Goal: Information Seeking & Learning: Learn about a topic

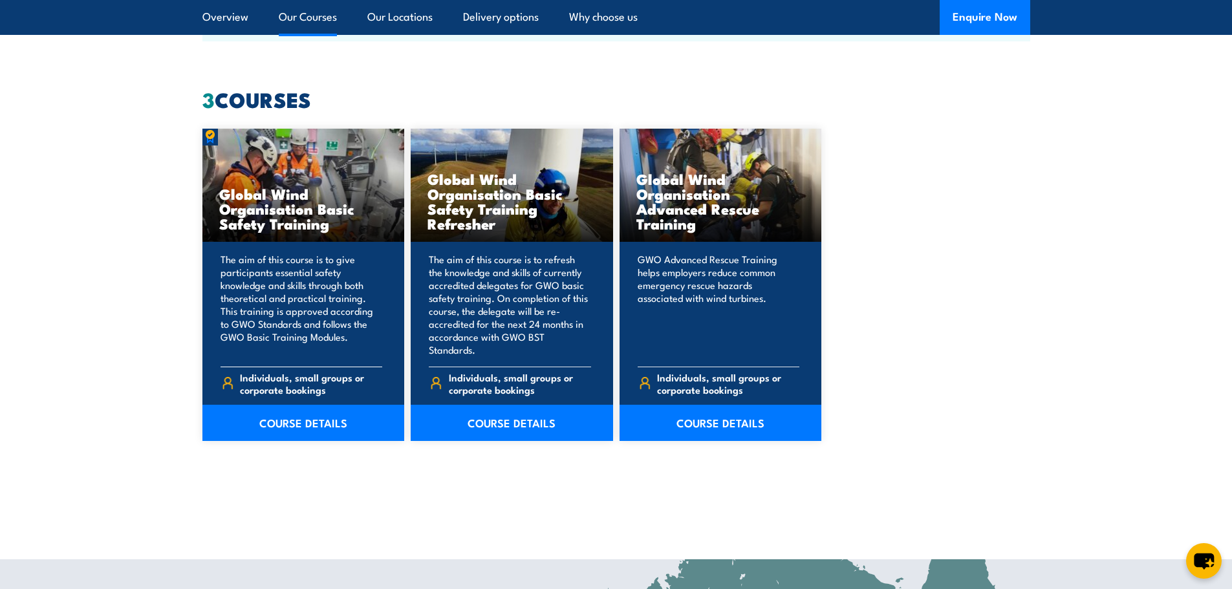
scroll to position [1164, 0]
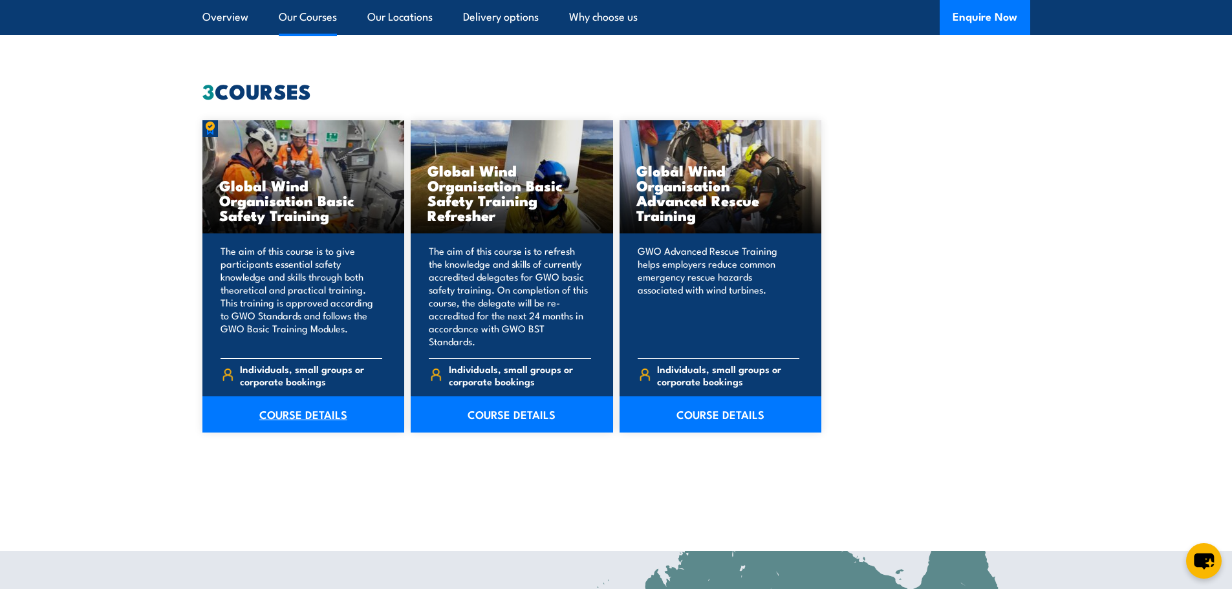
click at [297, 404] on link "COURSE DETAILS" at bounding box center [303, 415] width 202 height 36
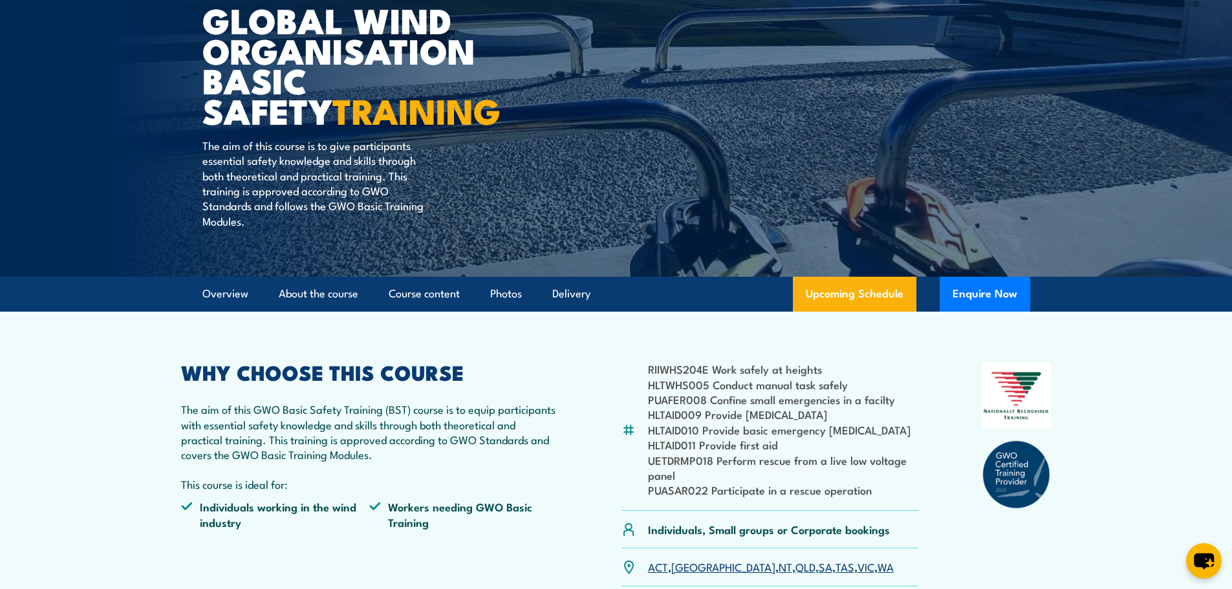
scroll to position [194, 0]
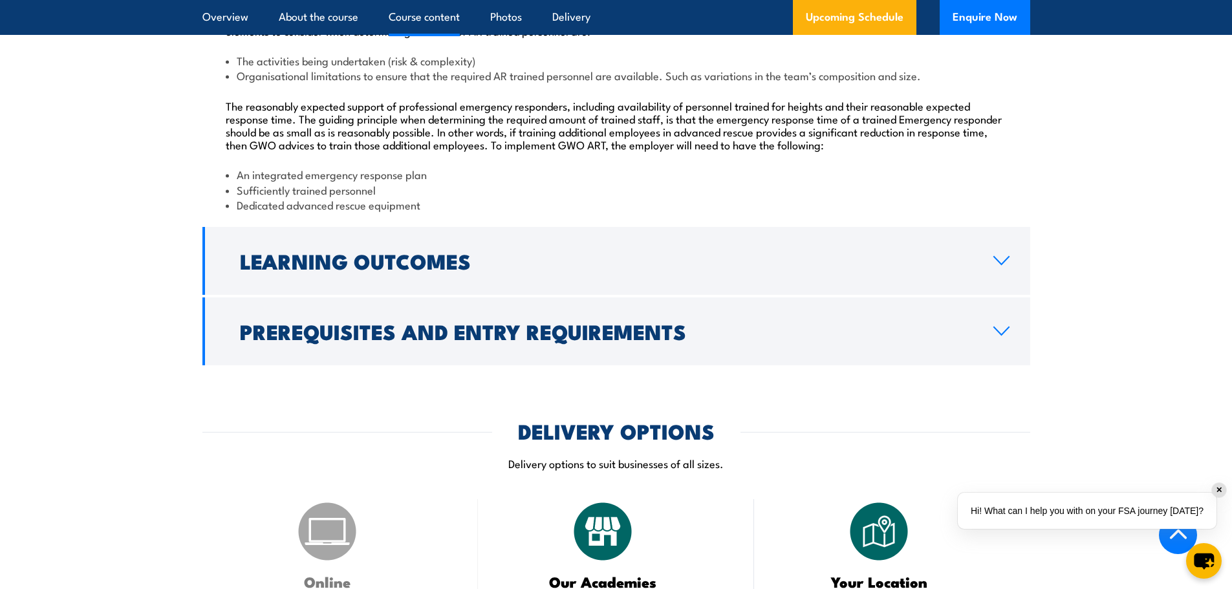
scroll to position [1488, 0]
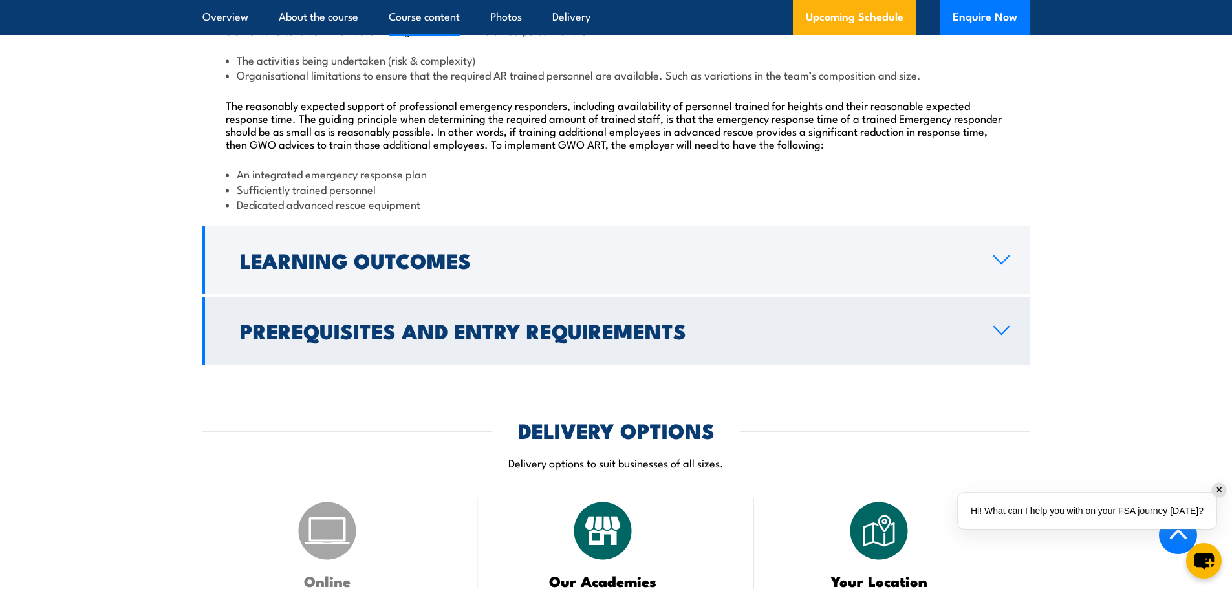
click at [810, 340] on h2 "Prerequisites and Entry Requirements" at bounding box center [606, 331] width 733 height 18
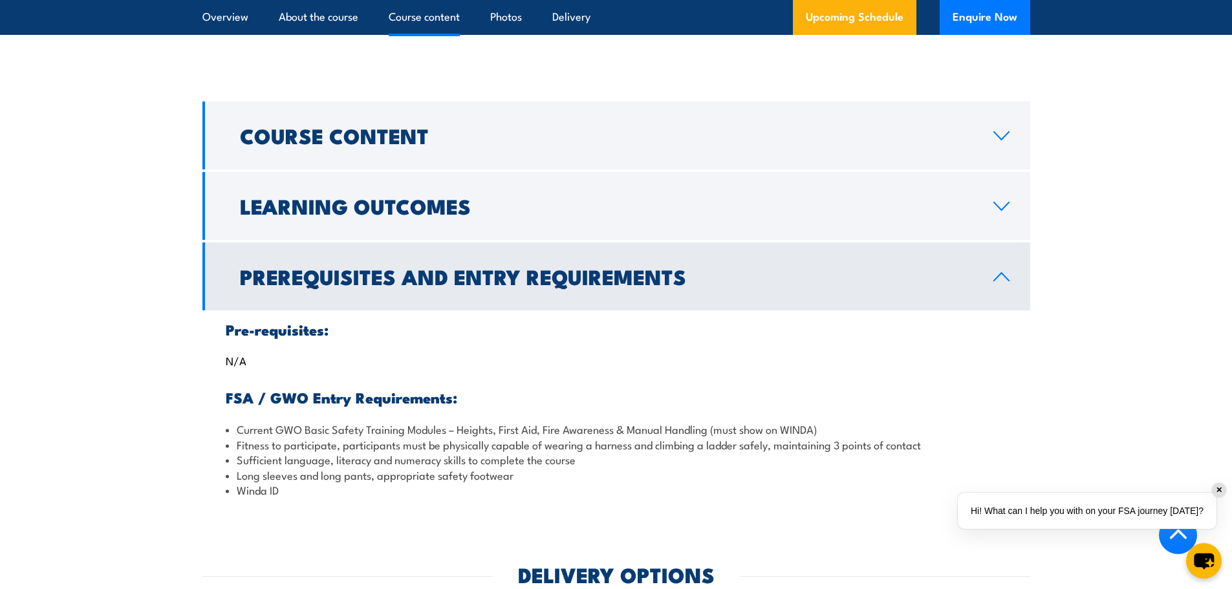
scroll to position [1034, 0]
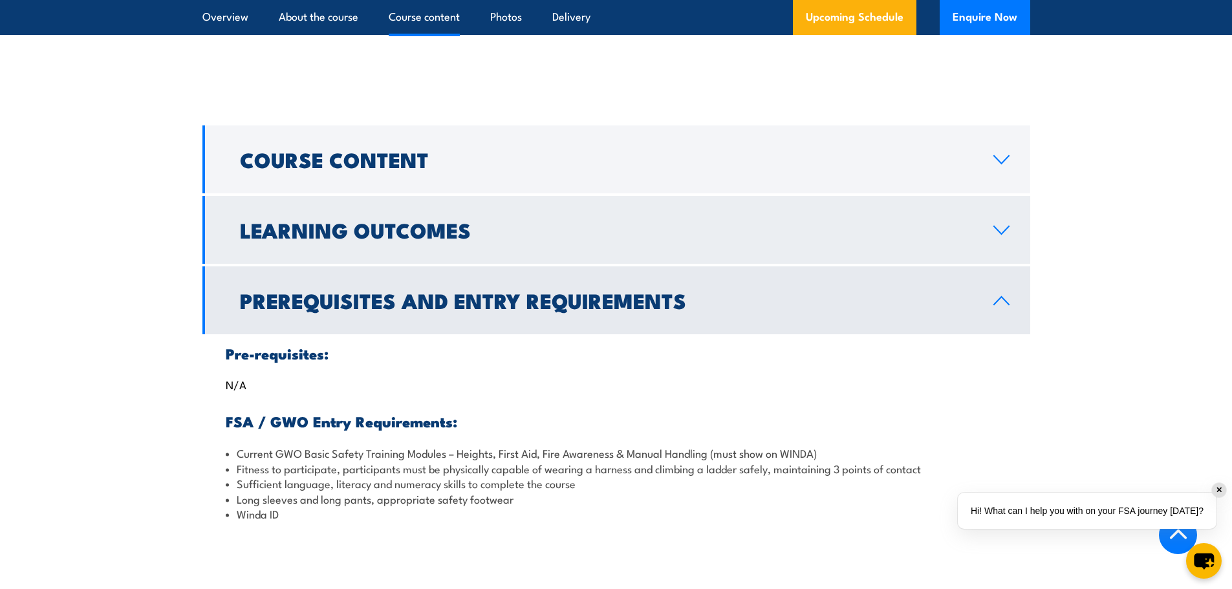
click at [787, 241] on link "Learning Outcomes" at bounding box center [616, 230] width 828 height 68
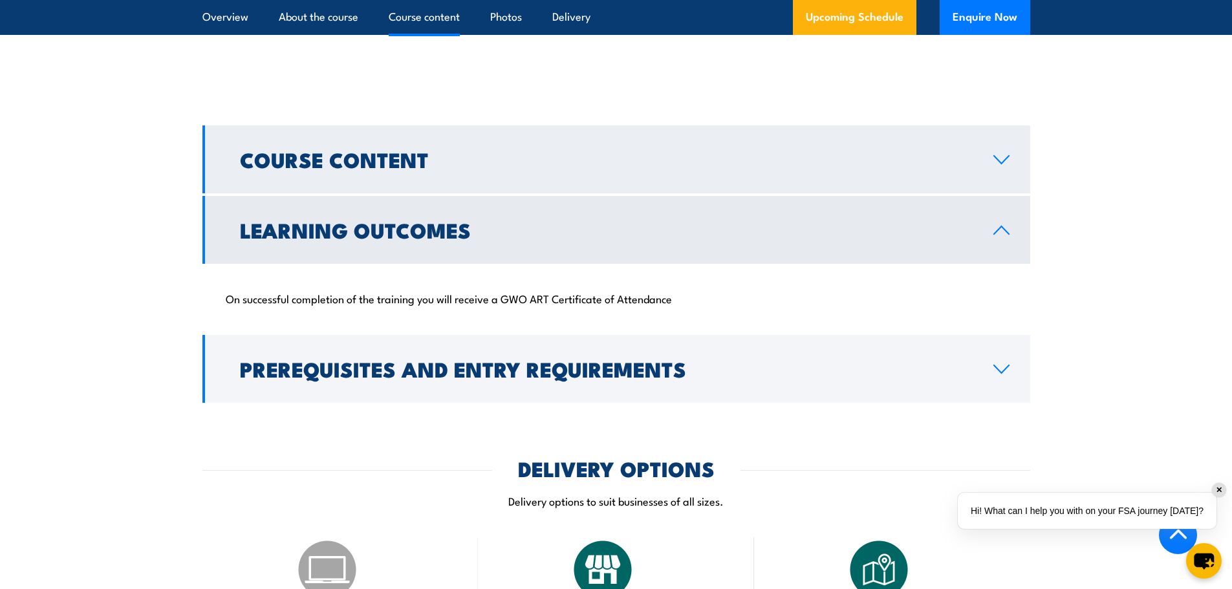
click at [772, 176] on link "Course Content" at bounding box center [616, 160] width 828 height 68
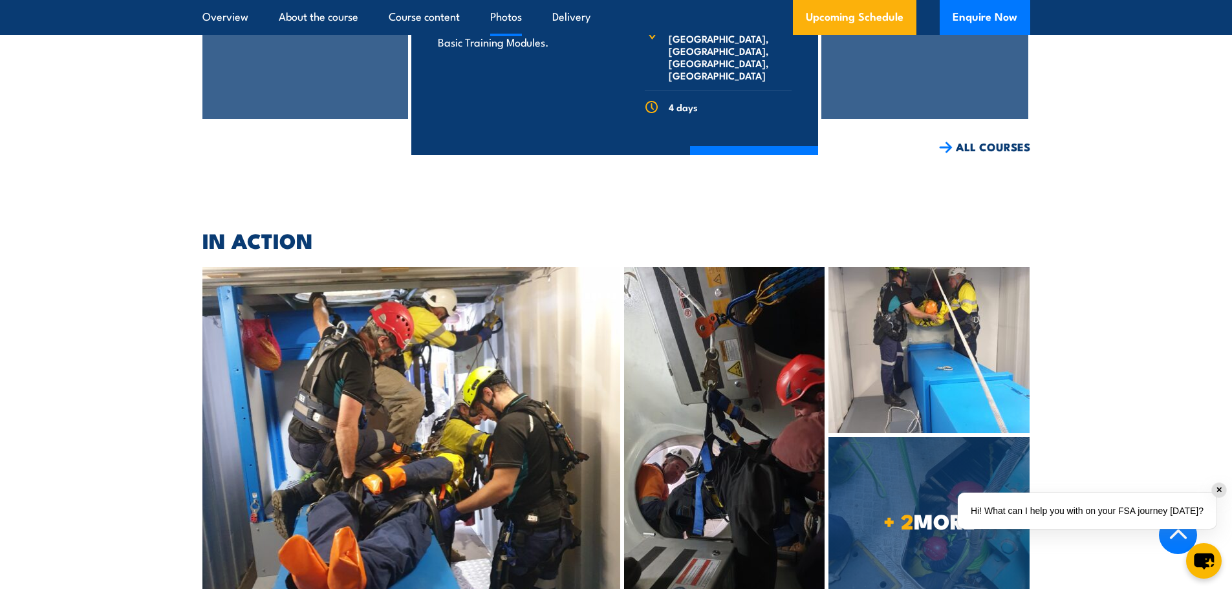
scroll to position [3234, 0]
